Goal: Use online tool/utility: Utilize a website feature to perform a specific function

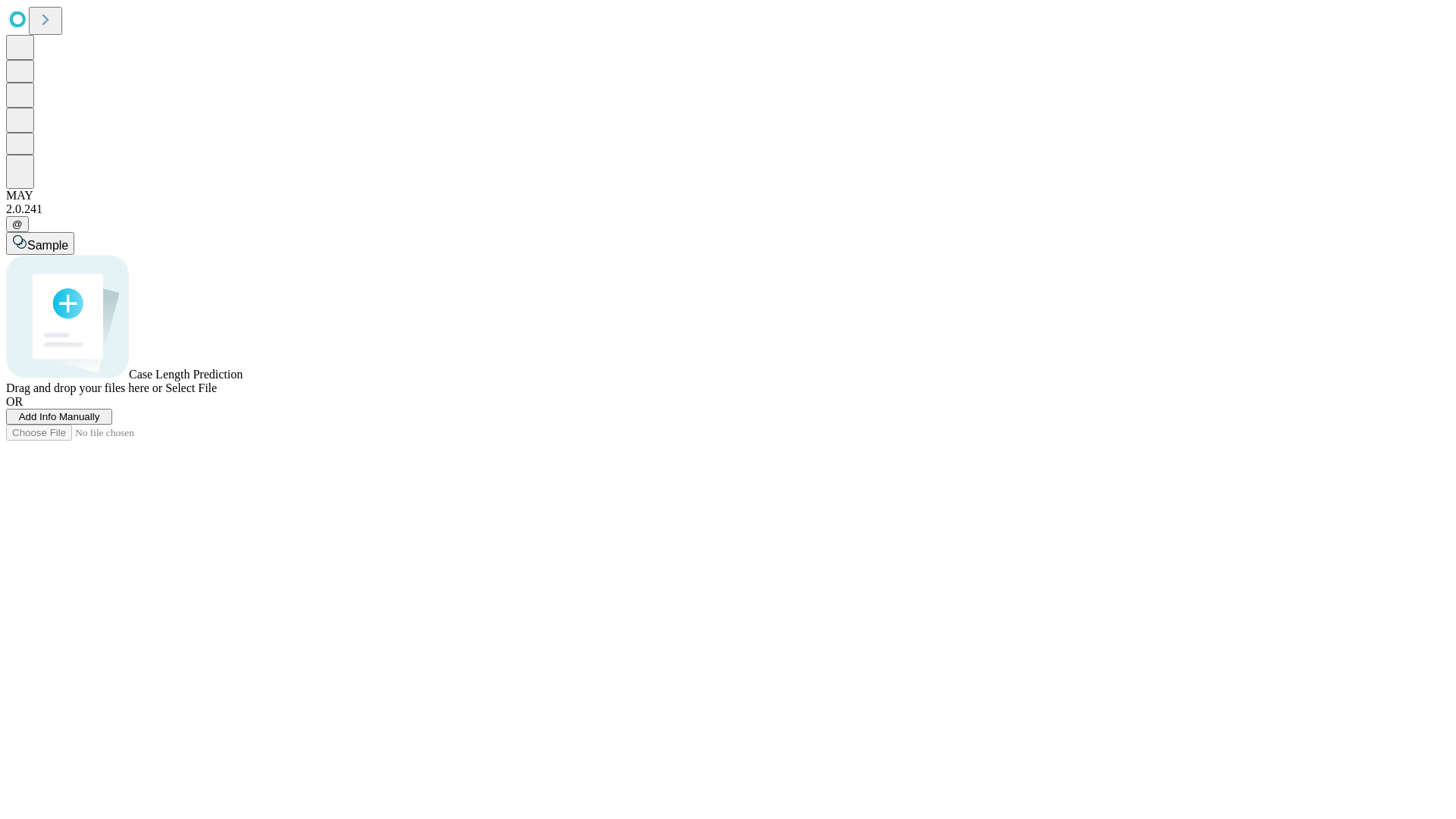
click at [100, 422] on span "Add Info Manually" at bounding box center [59, 416] width 81 height 11
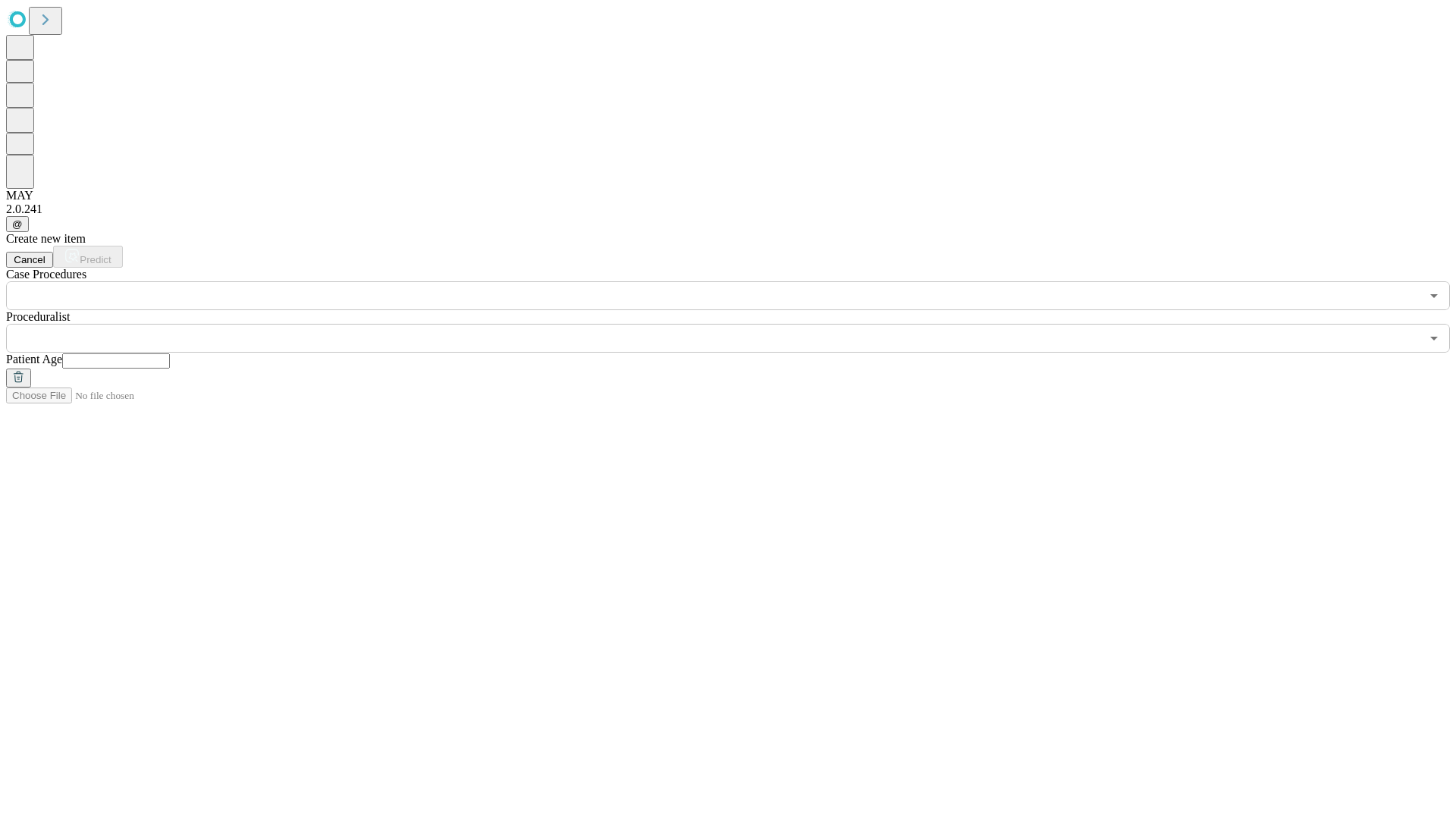
click at [170, 353] on input "text" at bounding box center [116, 361] width 108 height 15
type input "**"
click at [738, 323] on input "text" at bounding box center [713, 338] width 1414 height 29
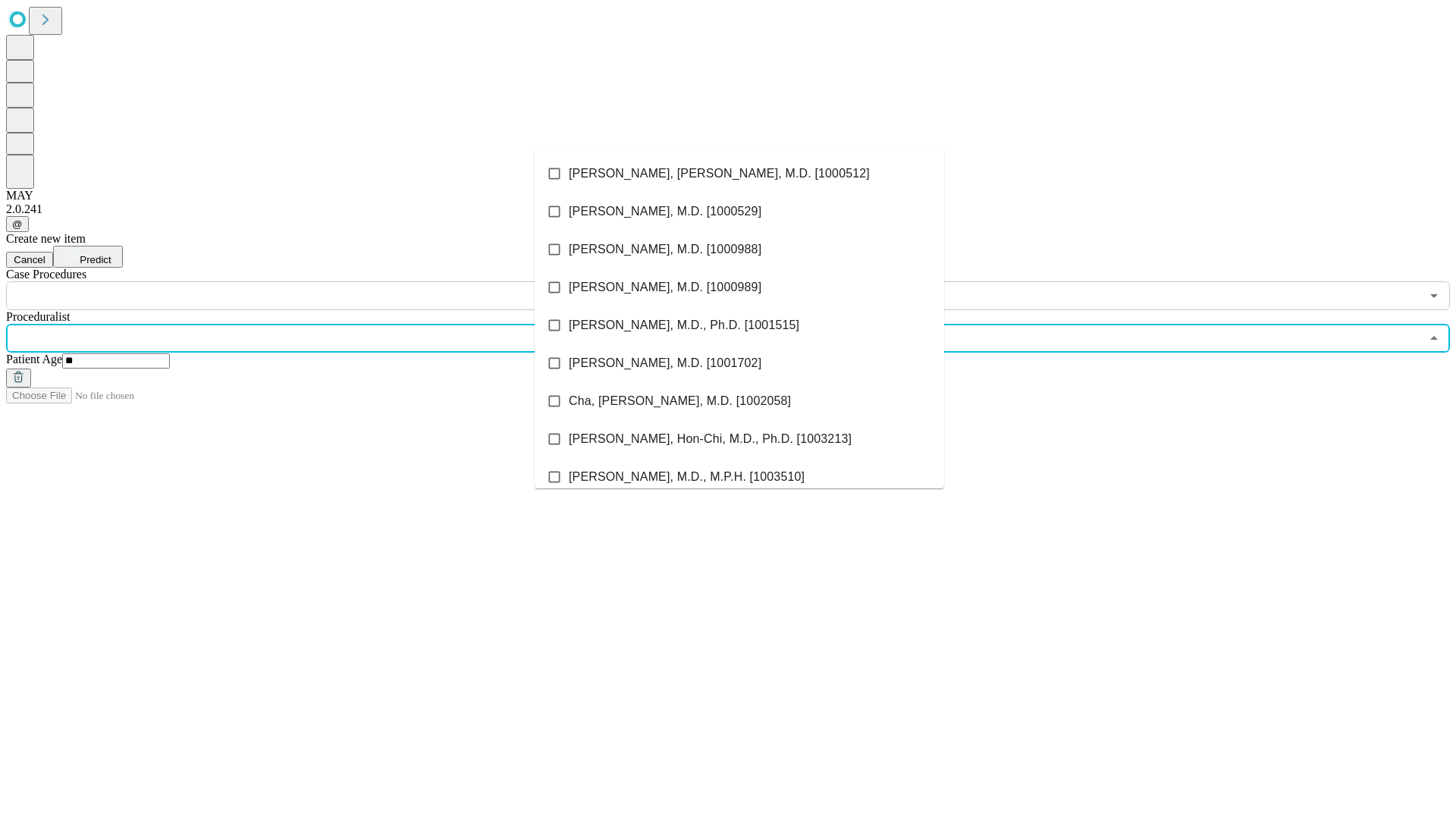
click at [739, 174] on li "[PERSON_NAME], [PERSON_NAME], M.D. [1000512]" at bounding box center [739, 174] width 410 height 38
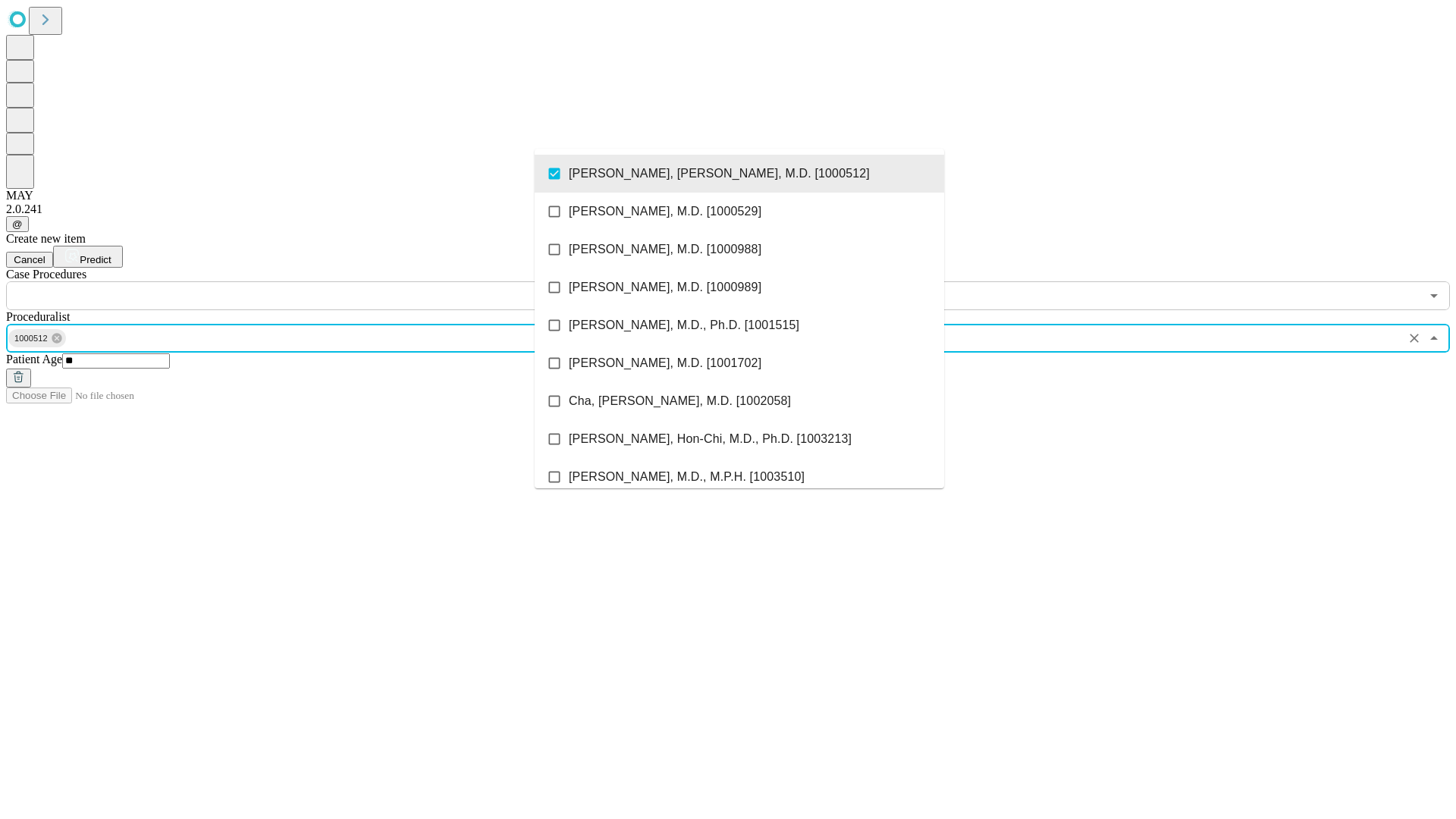
click at [319, 281] on input "text" at bounding box center [713, 296] width 1414 height 29
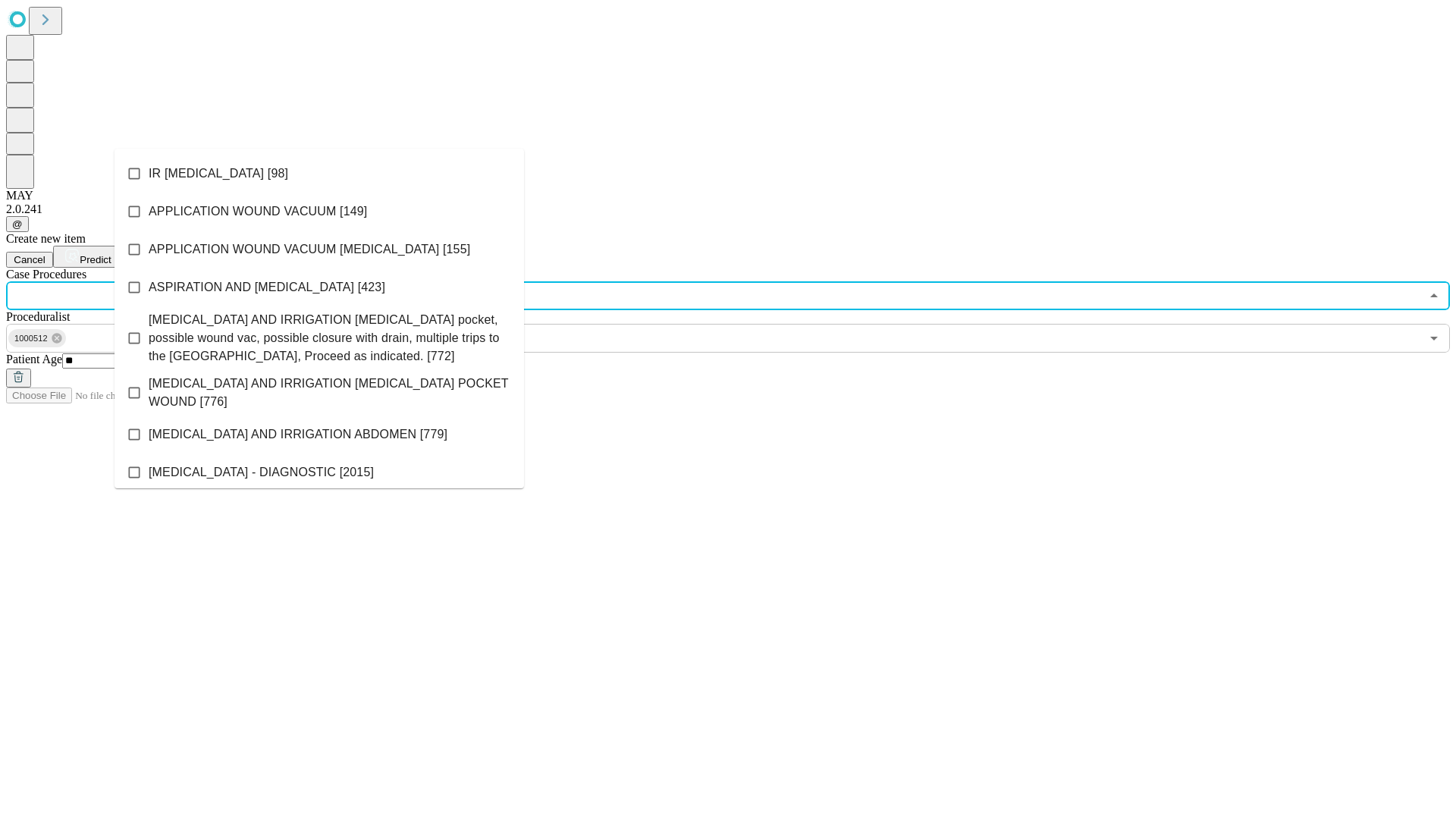
click at [320, 174] on li "IR [MEDICAL_DATA] [98]" at bounding box center [319, 174] width 410 height 38
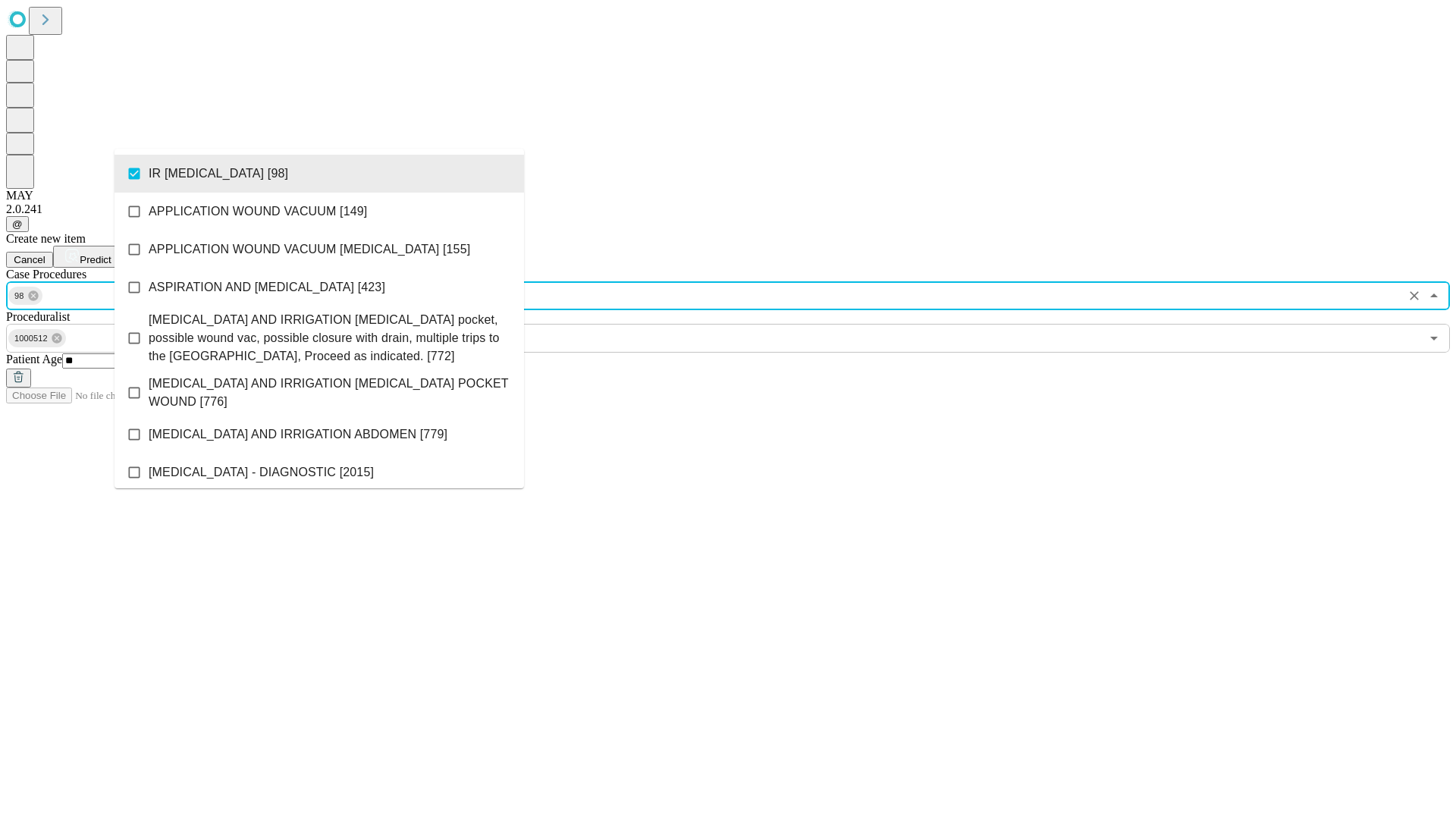
click at [111, 254] on span "Predict" at bounding box center [95, 259] width 31 height 11
